Goal: Transaction & Acquisition: Purchase product/service

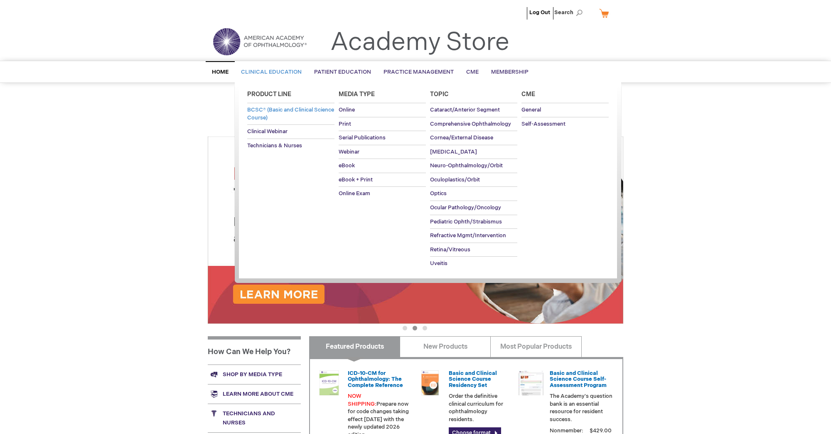
type input "MJTsang"
click at [273, 109] on span "BCSC® (Basic and Clinical Science Course)" at bounding box center [290, 113] width 87 height 15
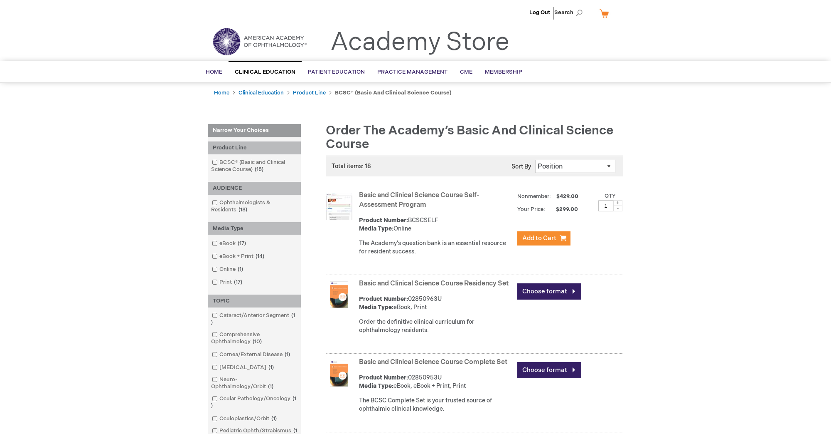
type input "MJTsang"
click at [609, 10] on link "My Cart" at bounding box center [608, 13] width 20 height 15
click at [643, 12] on div "Log Out Search My Cart CLOSE RECENTLY ADDED ITEM(S) Close There are no items in…" at bounding box center [415, 14] width 831 height 29
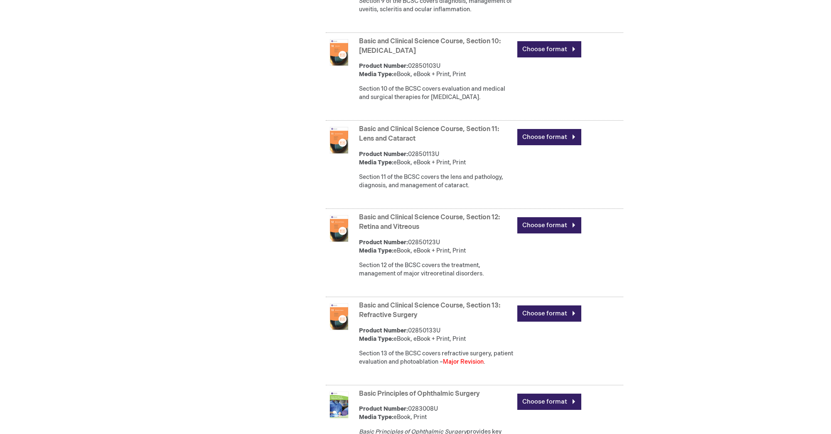
scroll to position [1200, 0]
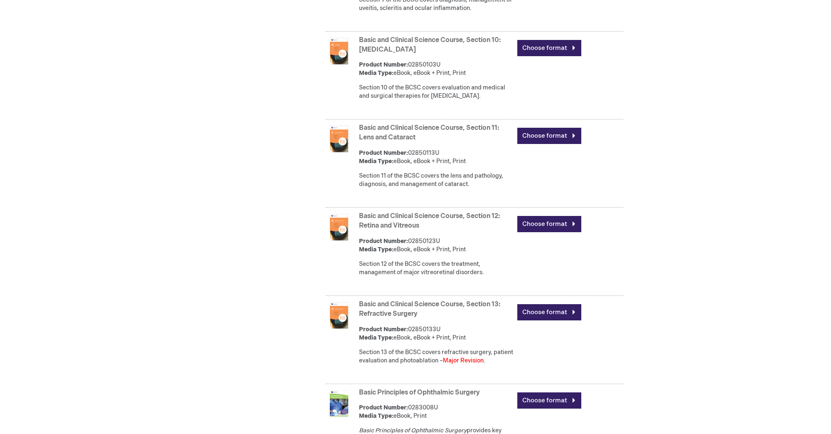
click at [443, 318] on link "Basic and Clinical Science Course, Section 13: Refractive Surgery" at bounding box center [429, 308] width 141 height 17
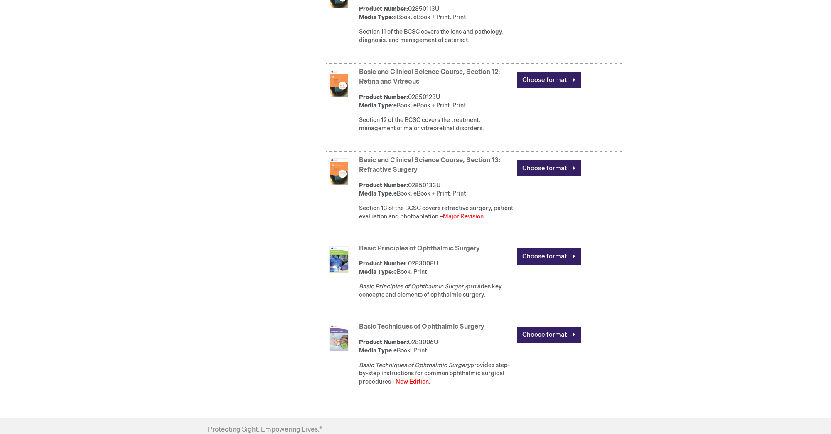
scroll to position [1478, 0]
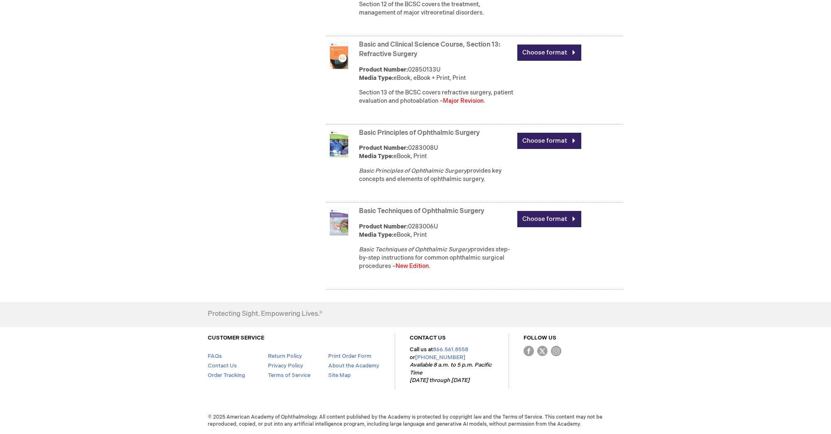
click at [411, 44] on link "Basic and Clinical Science Course, Section 13: Refractive Surgery" at bounding box center [429, 49] width 141 height 17
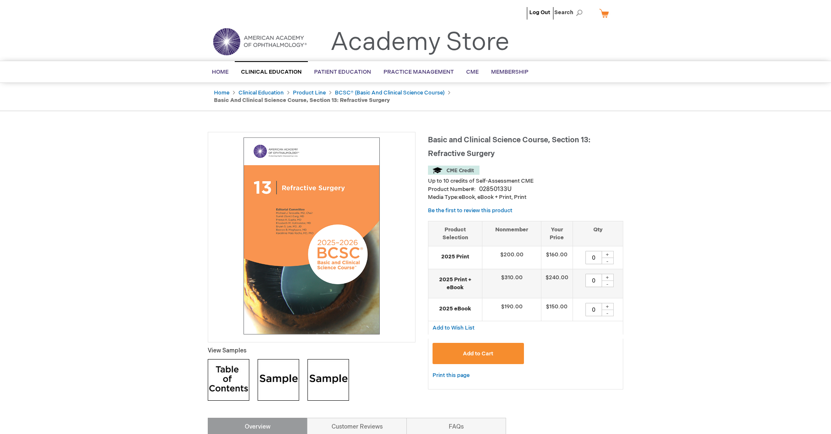
type input "MJTsang"
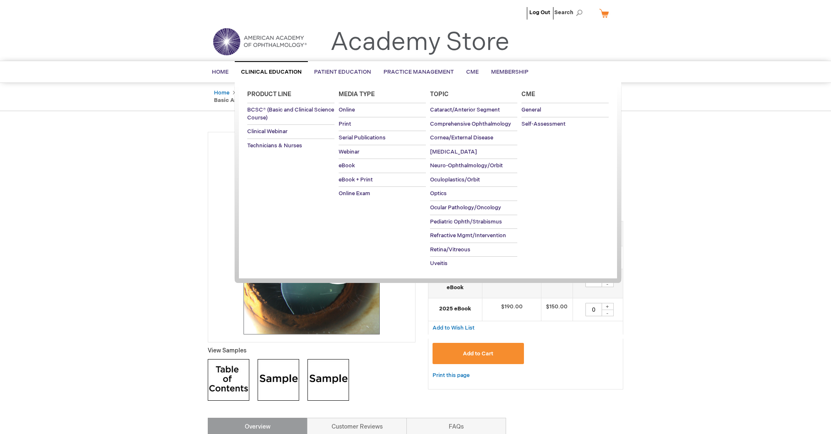
click at [276, 70] on span "Clinical Education" at bounding box center [271, 72] width 61 height 7
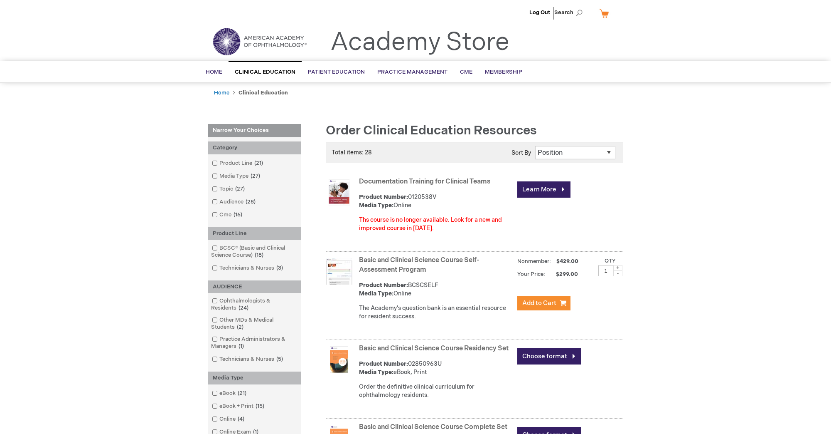
type input "MJTsang"
click at [417, 264] on link "Basic and Clinical Science Course Self-Assessment Program" at bounding box center [419, 264] width 120 height 17
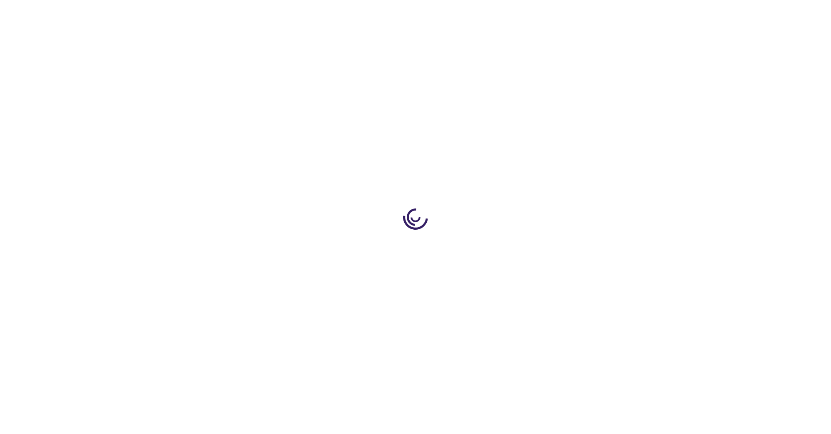
type input "1"
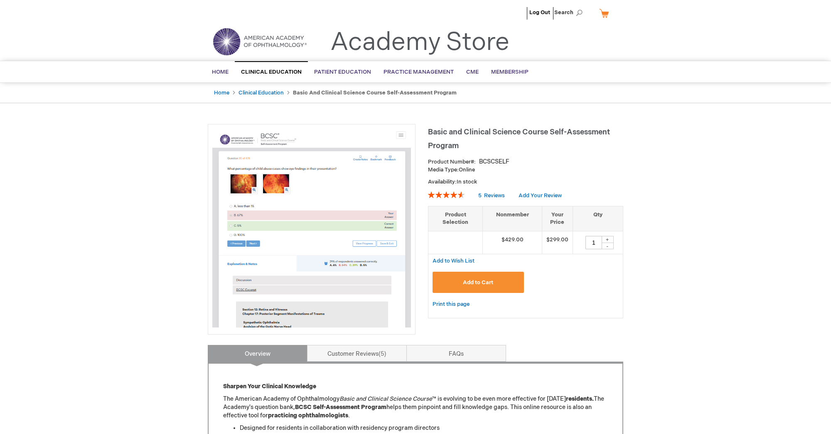
type input "MJTsang"
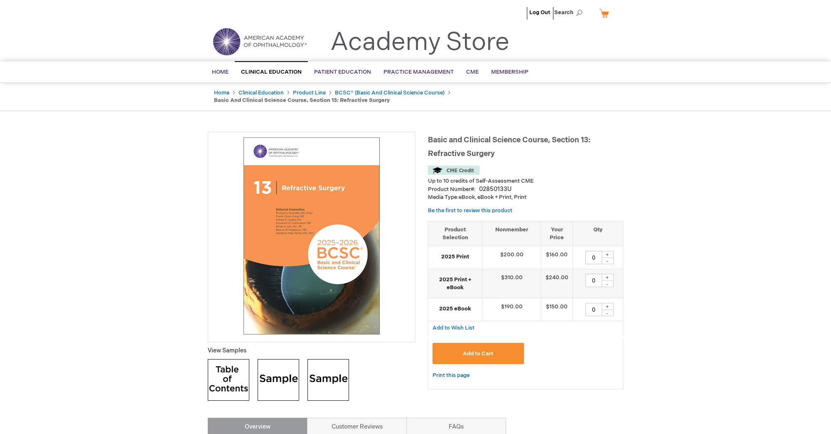
type input "MJTsang"
